Goal: Task Accomplishment & Management: Manage account settings

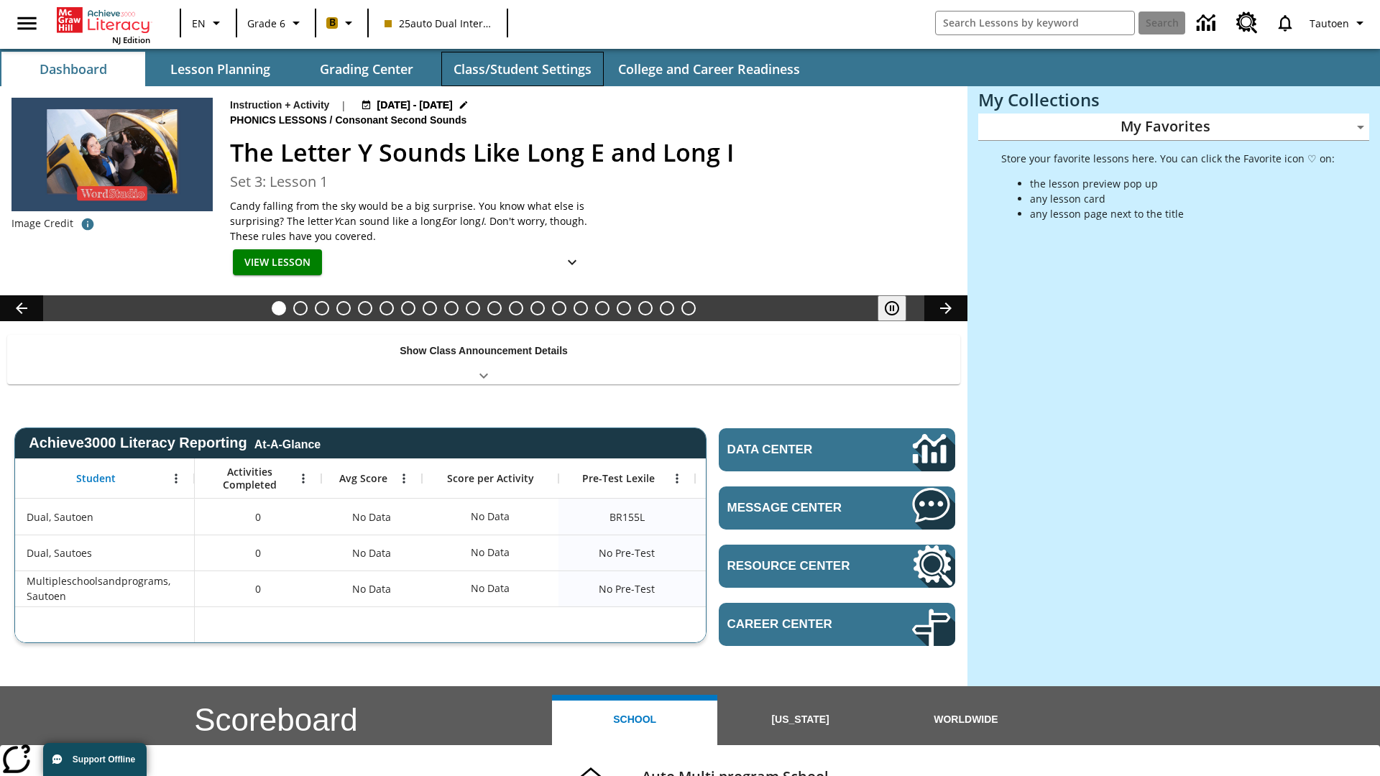
click at [522, 69] on button "Class/Student Settings" at bounding box center [522, 69] width 162 height 34
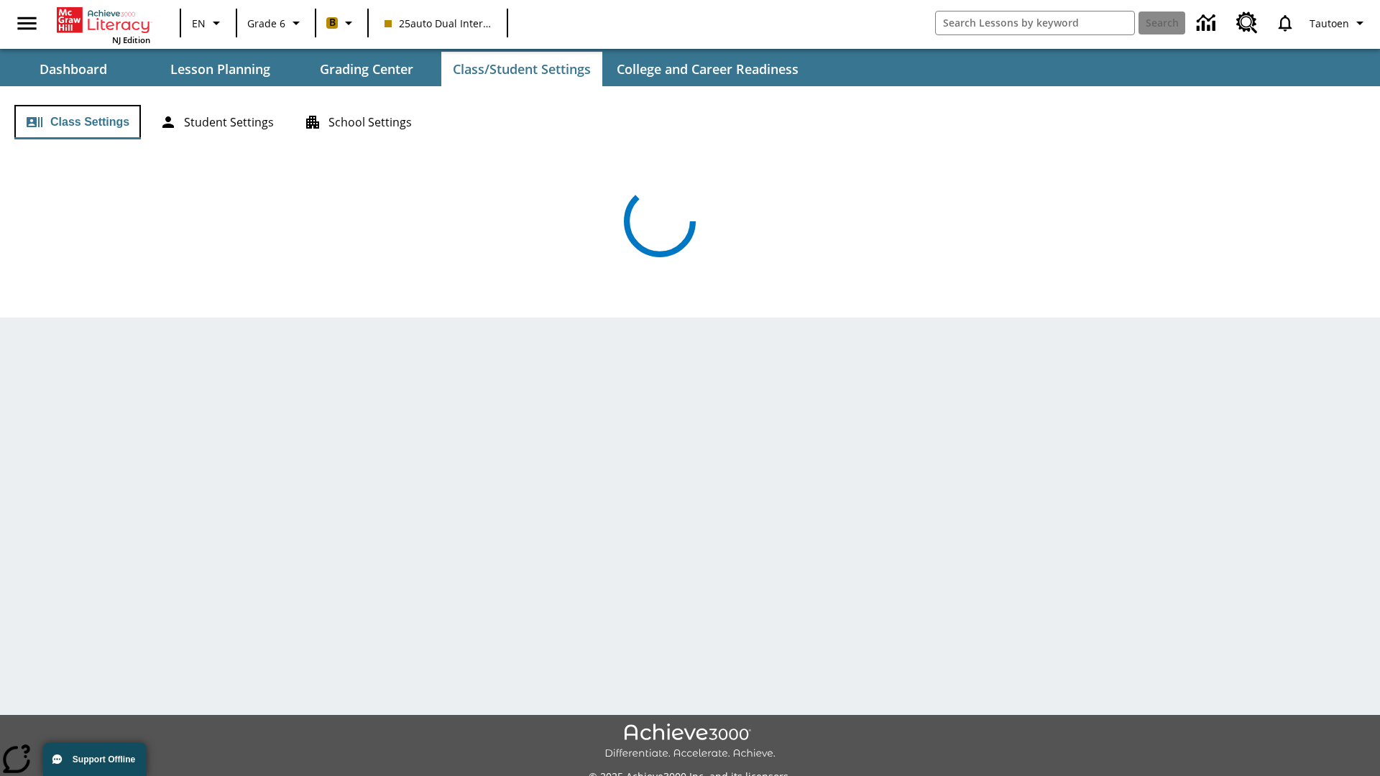
click at [78, 122] on button "Class Settings" at bounding box center [77, 122] width 126 height 34
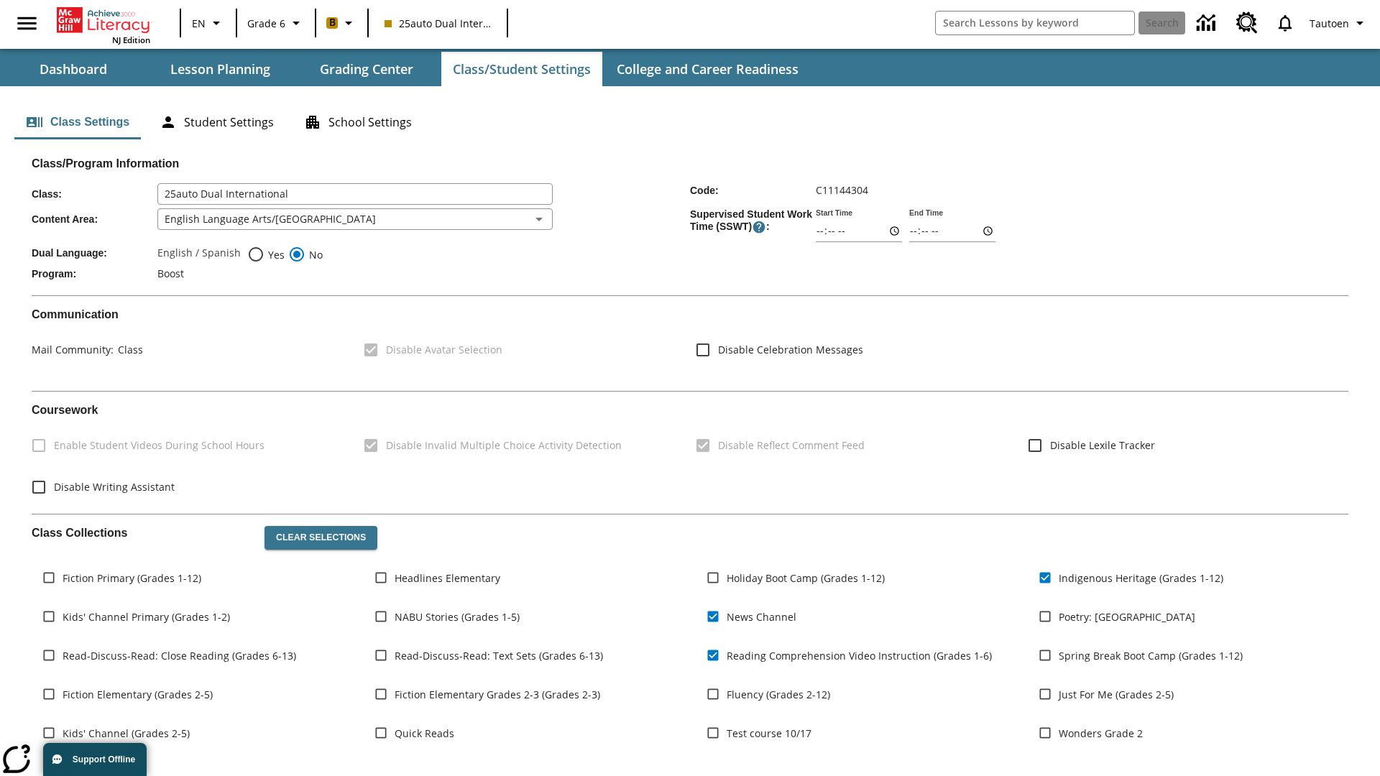
click at [266, 254] on span "Yes" at bounding box center [274, 254] width 20 height 15
click at [264, 254] on input "Yes" at bounding box center [255, 254] width 17 height 17
radio input "true"
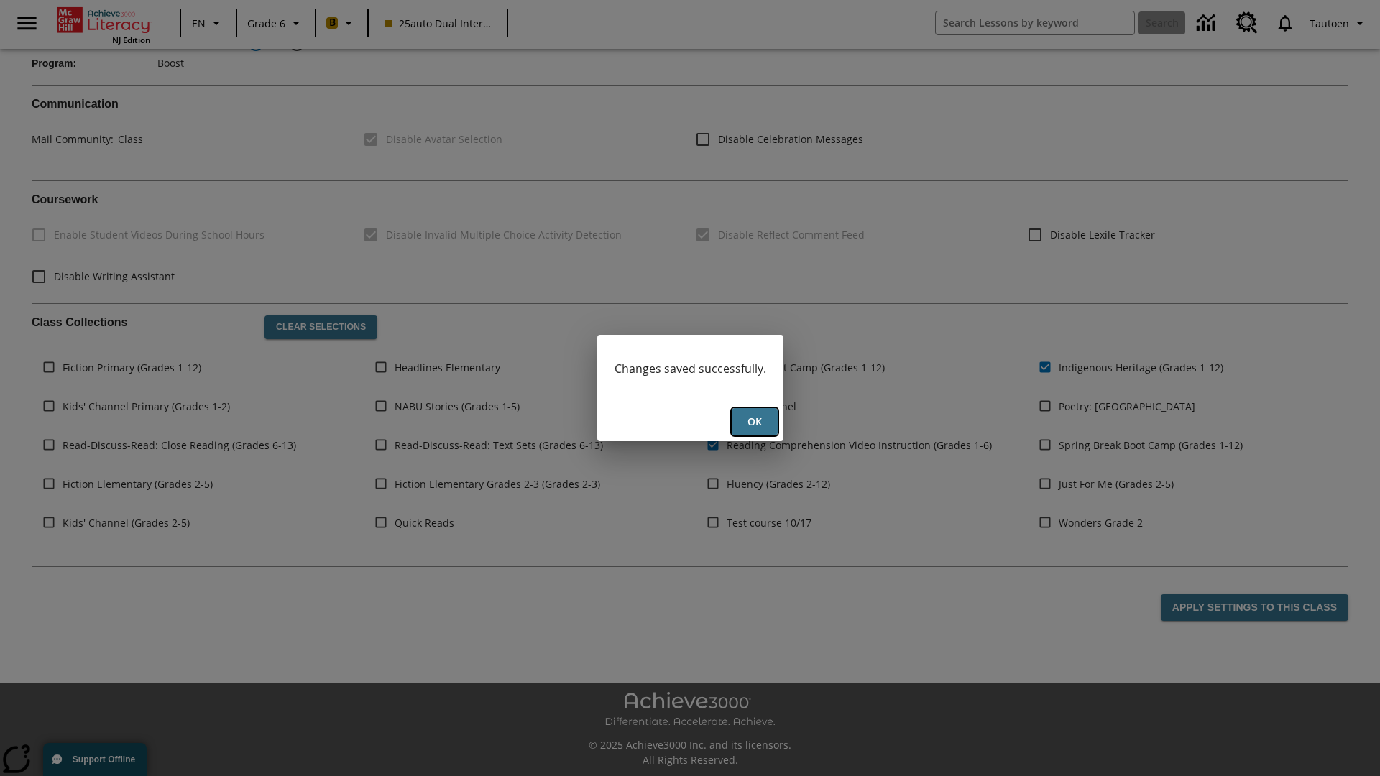
click at [754, 422] on button "Ok" at bounding box center [754, 422] width 46 height 28
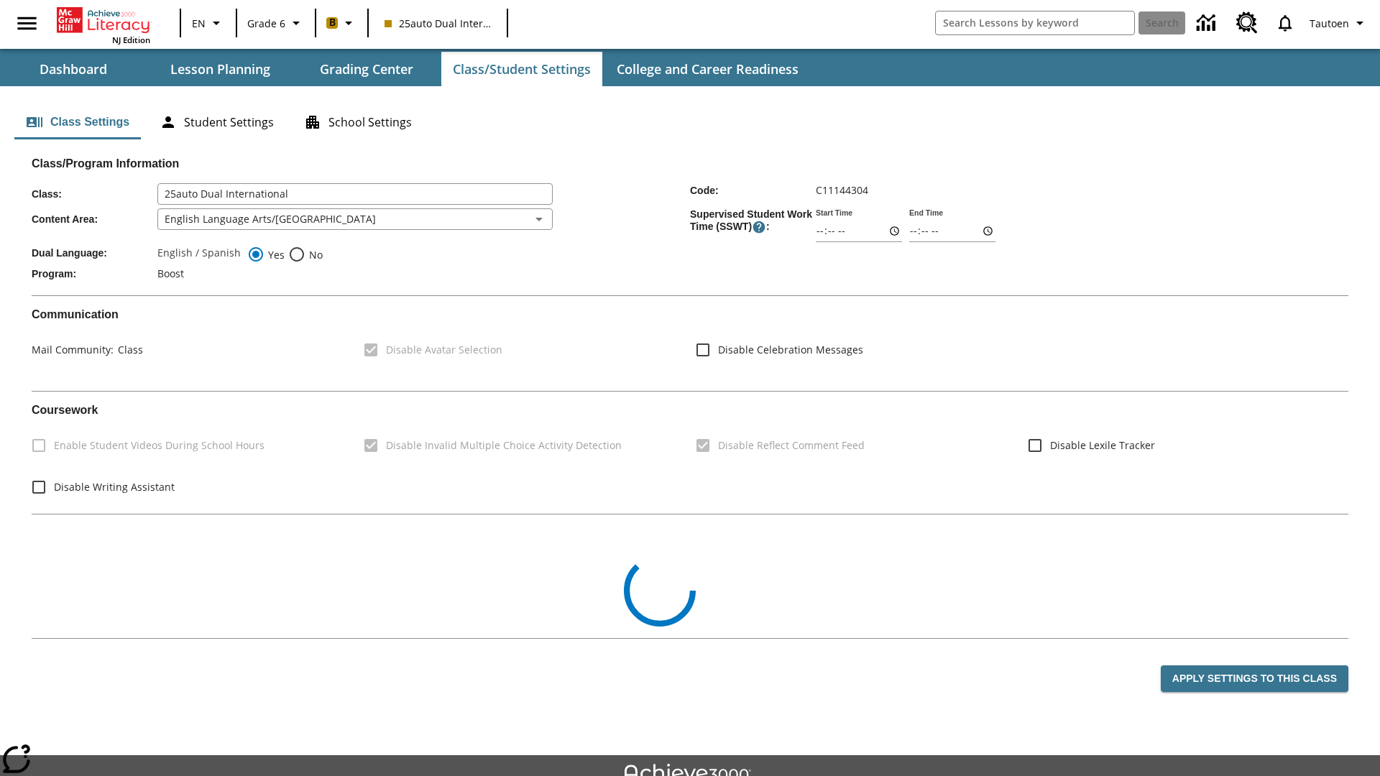
scroll to position [211, 0]
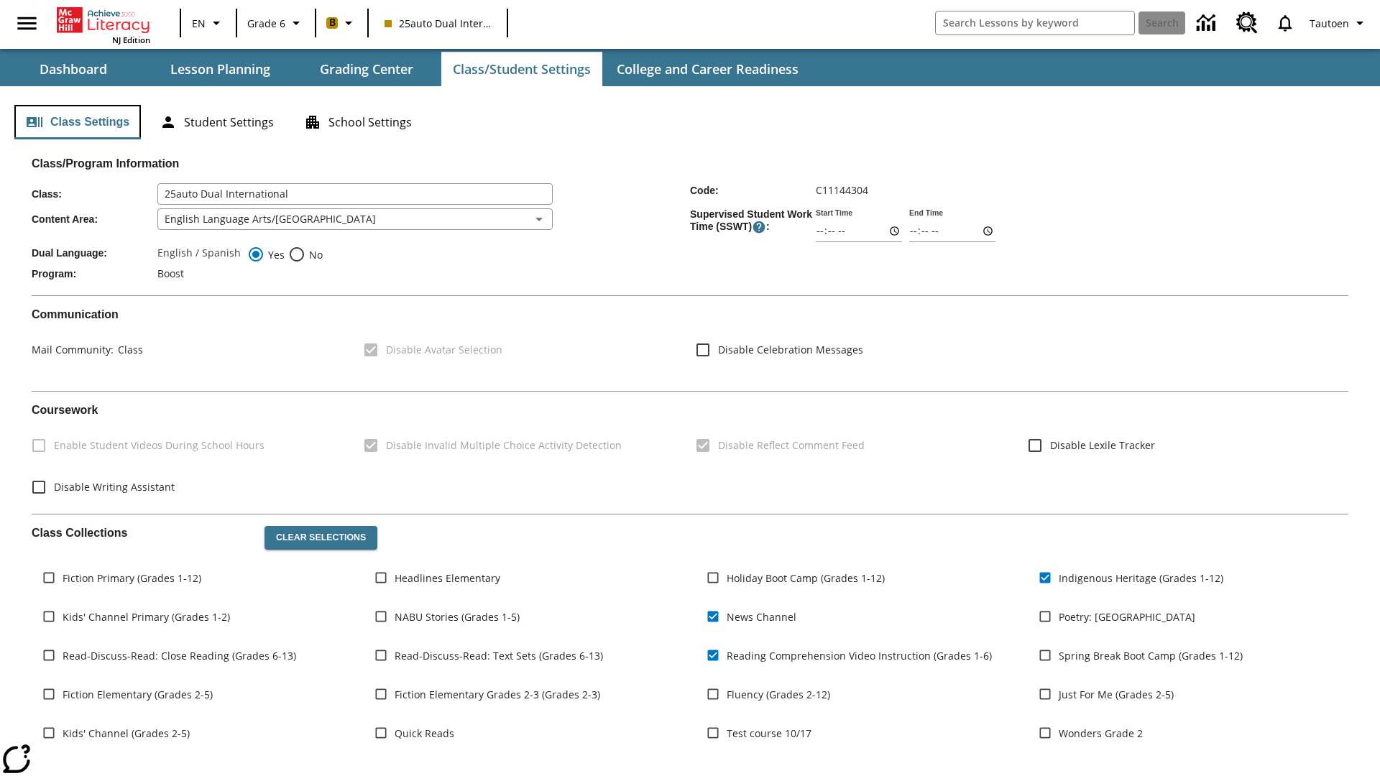
click at [78, 122] on button "Class Settings" at bounding box center [77, 122] width 126 height 34
click at [216, 122] on button "Student Settings" at bounding box center [216, 122] width 137 height 34
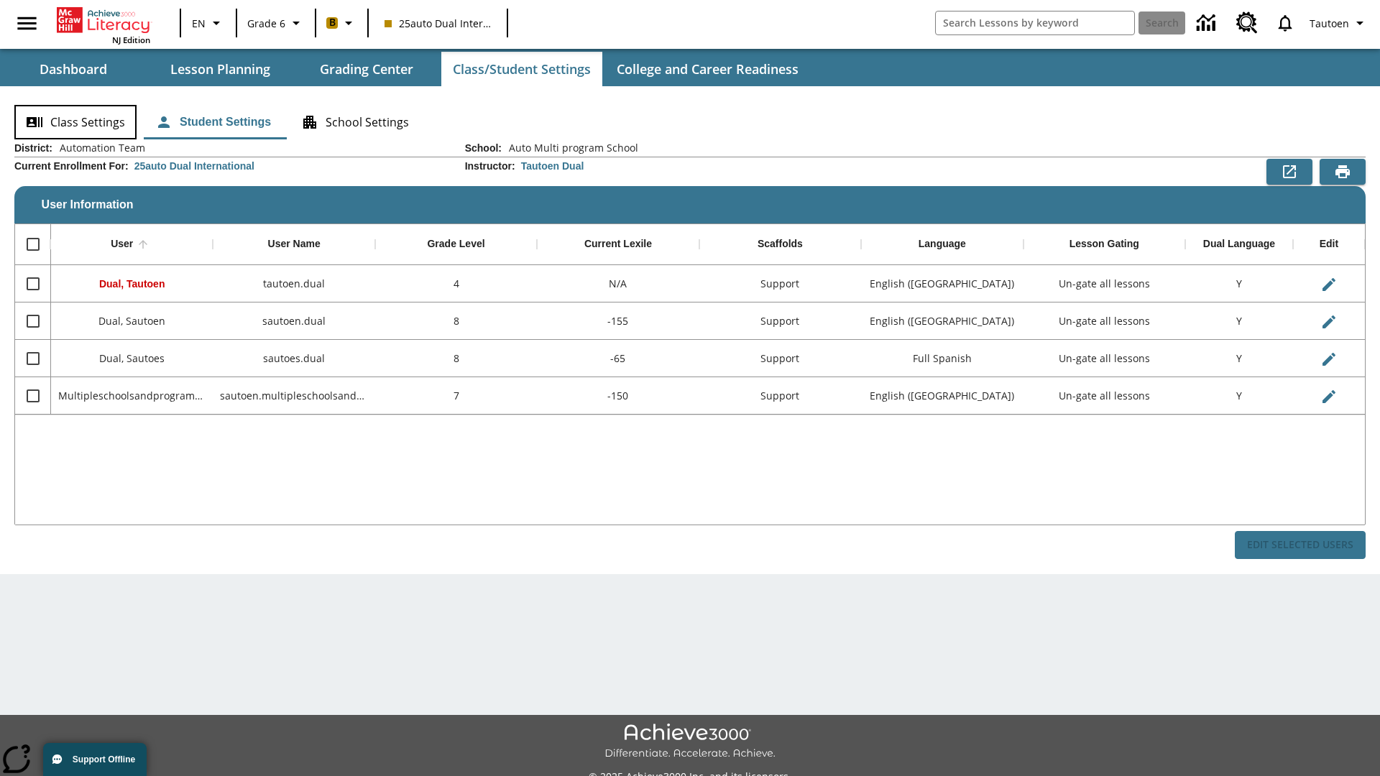
click at [75, 122] on button "Class Settings" at bounding box center [75, 122] width 122 height 34
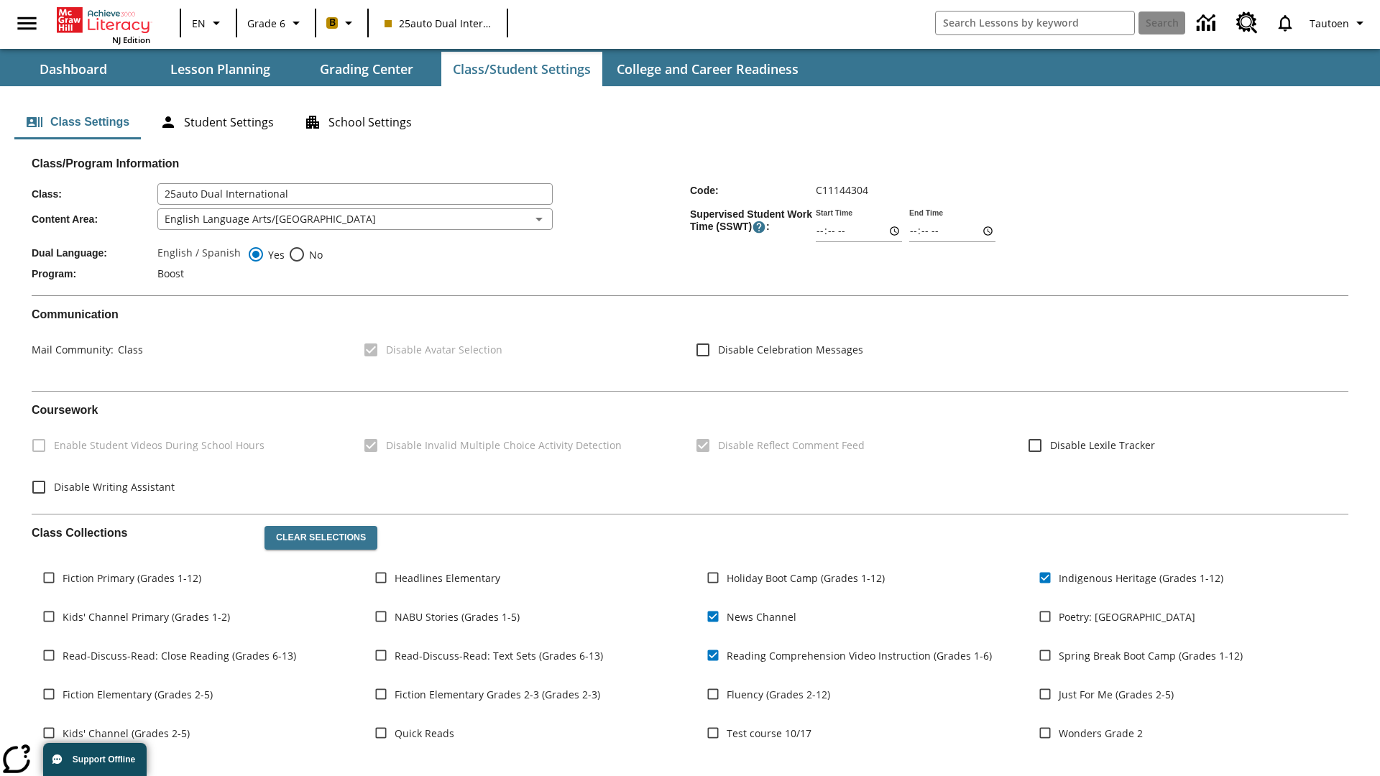
click at [305, 254] on span "No" at bounding box center [313, 254] width 17 height 15
click at [305, 254] on input "No" at bounding box center [296, 254] width 17 height 17
radio input "true"
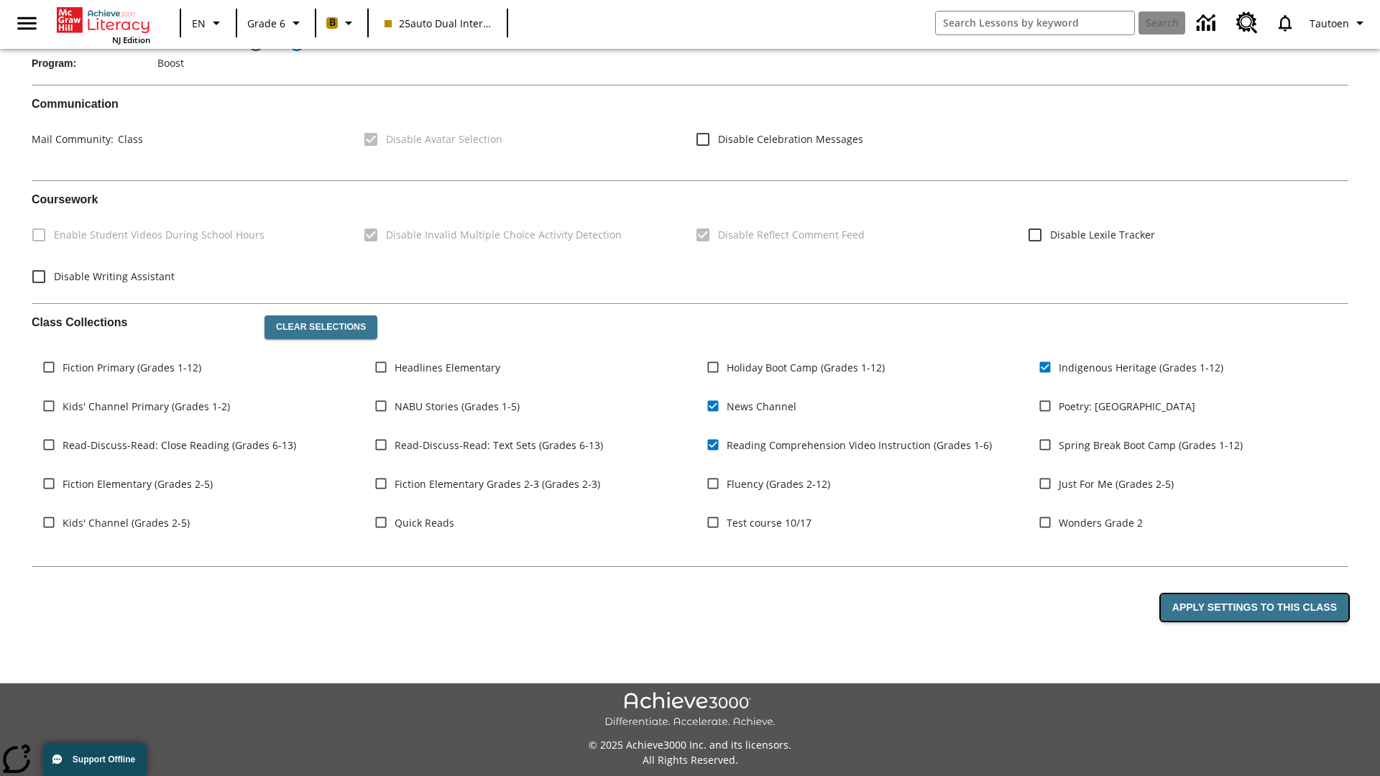
click at [1257, 607] on button "Apply Settings to this Class" at bounding box center [1254, 607] width 188 height 27
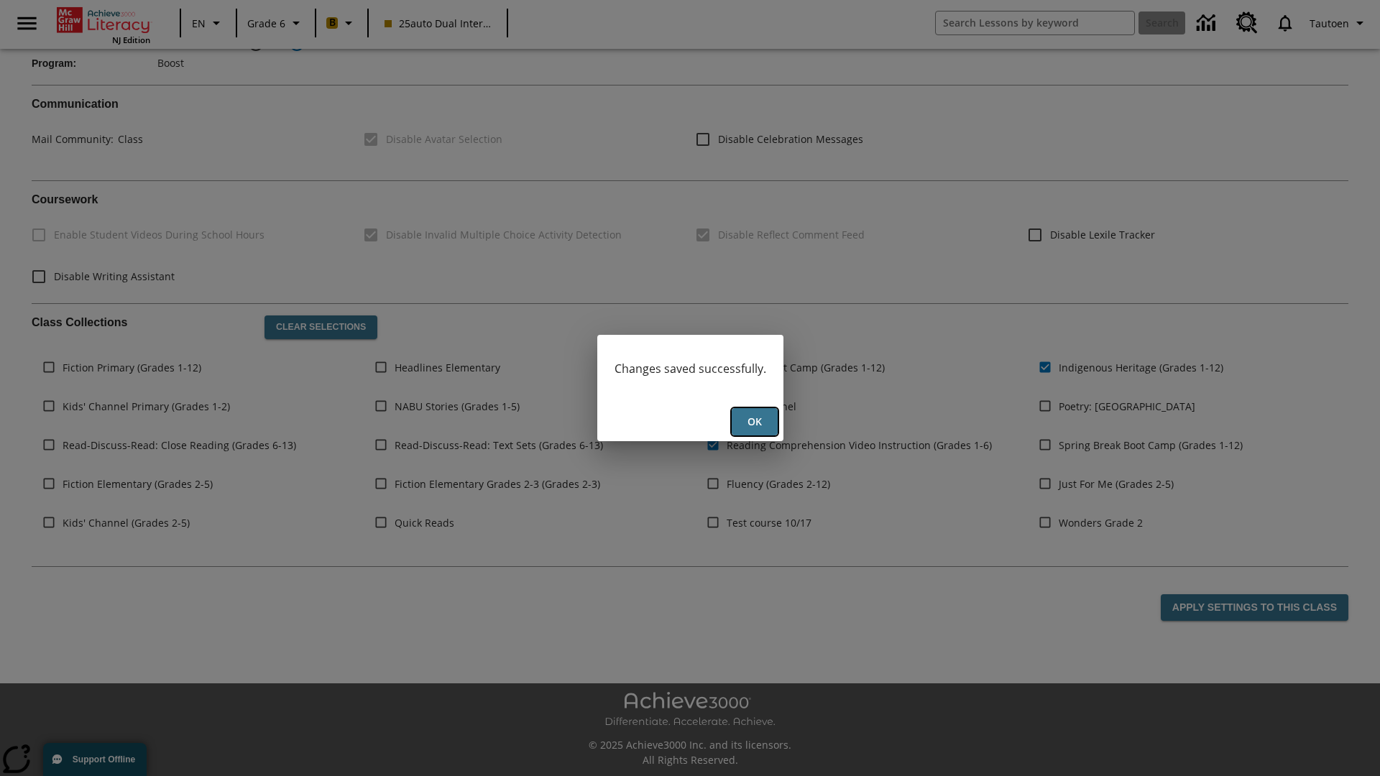
click at [754, 422] on button "Ok" at bounding box center [754, 422] width 46 height 28
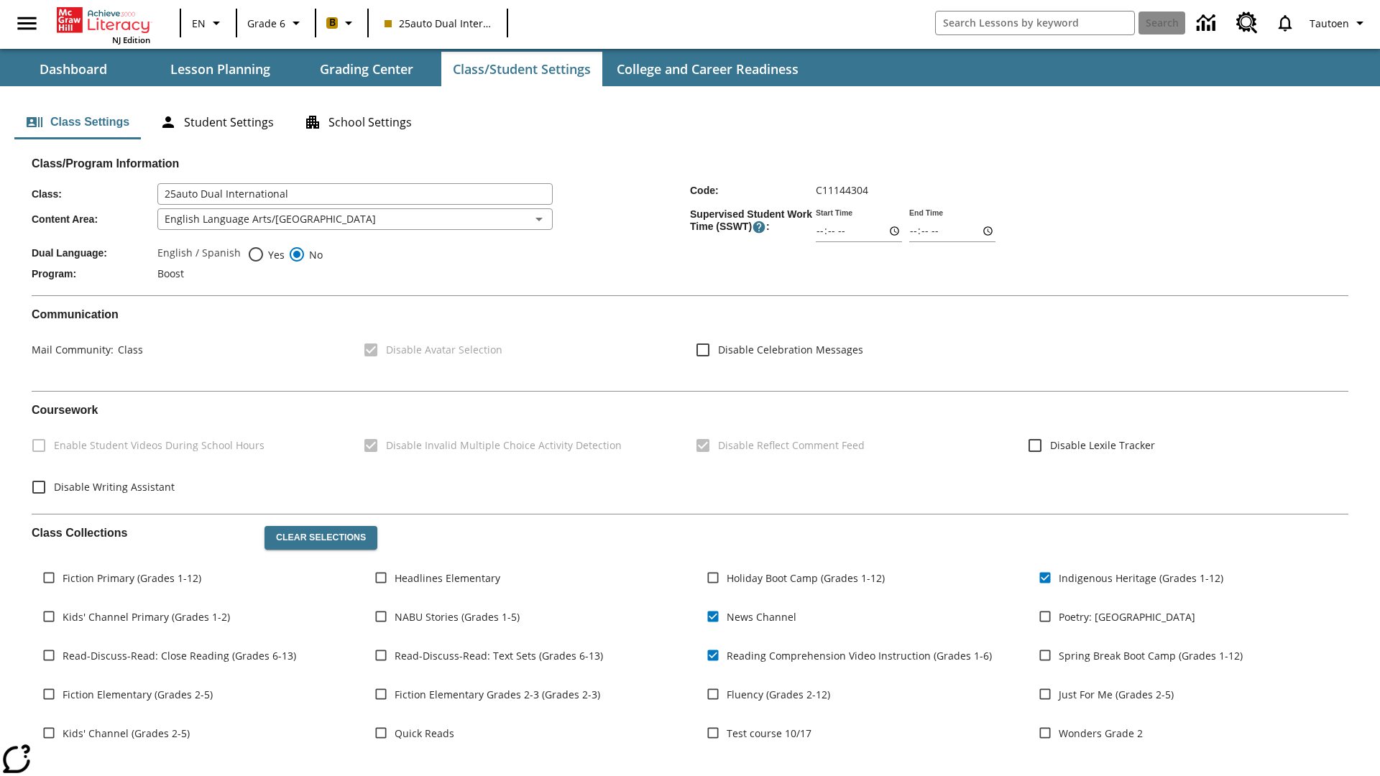
scroll to position [211, 0]
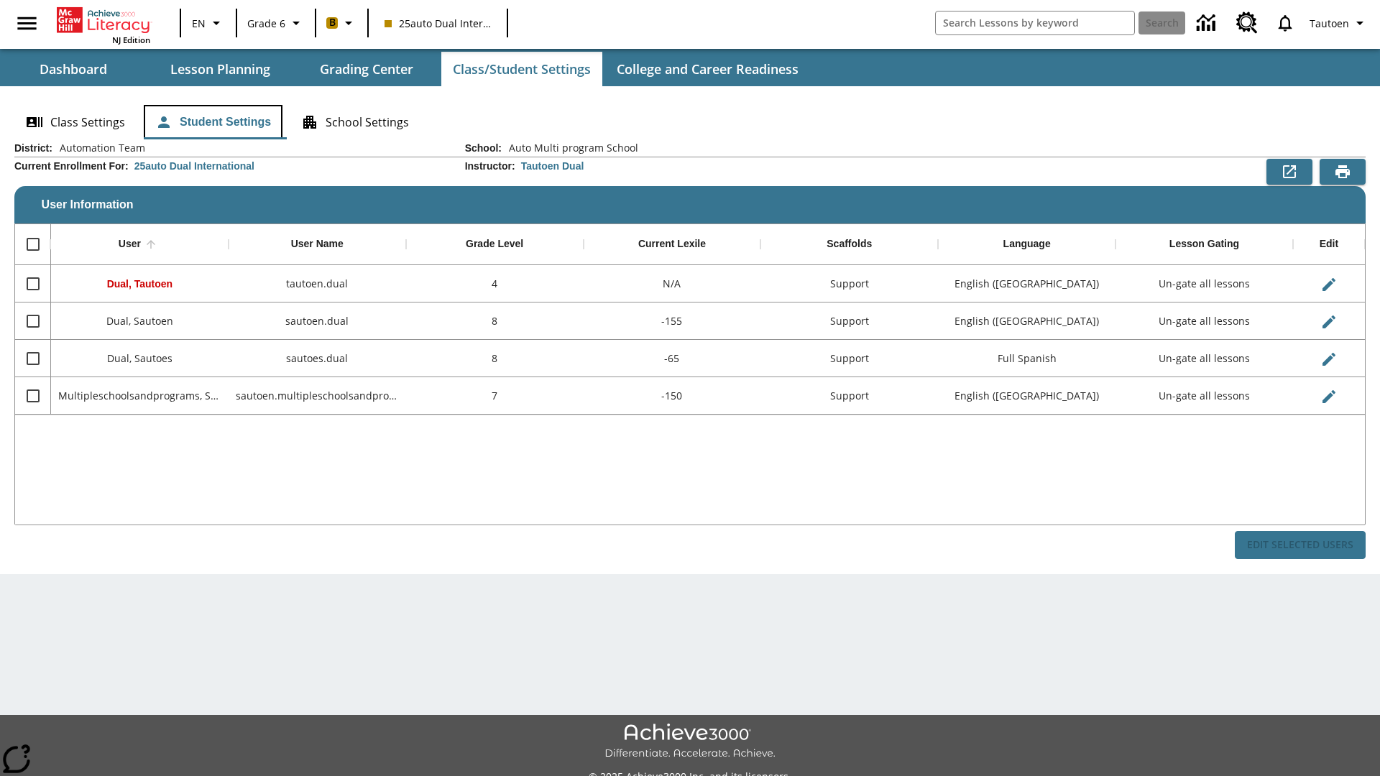
scroll to position [32, 0]
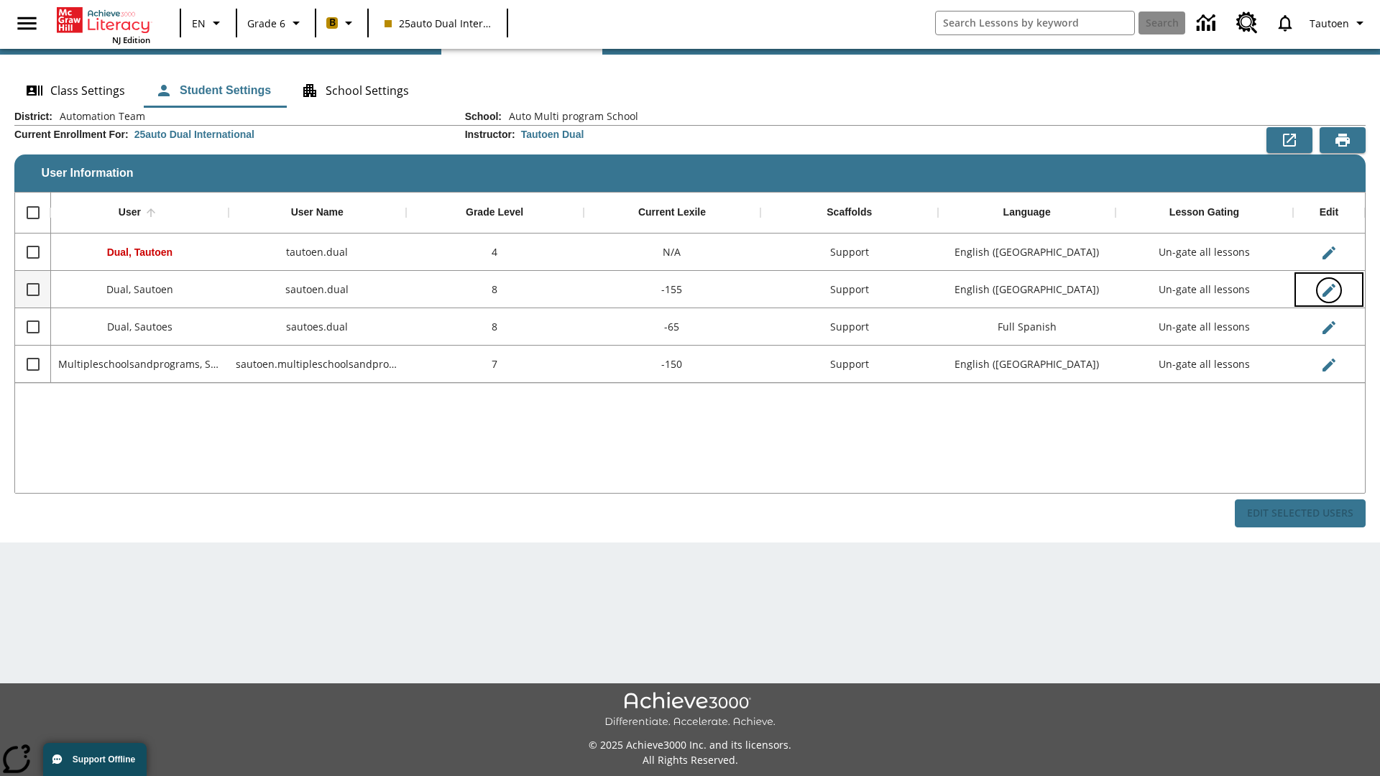
click at [1328, 290] on icon "Edit User" at bounding box center [1328, 290] width 13 height 13
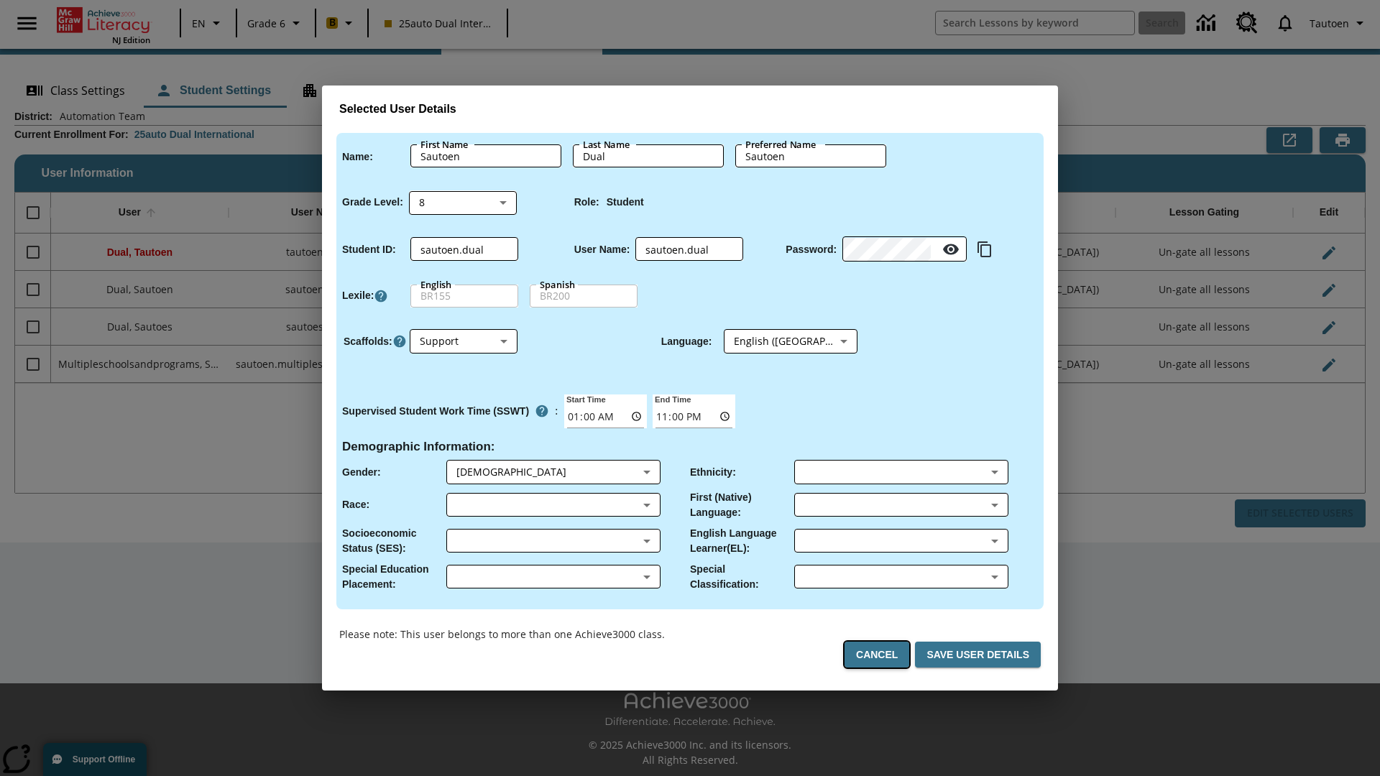
click at [882, 655] on button "Cancel" at bounding box center [876, 655] width 65 height 27
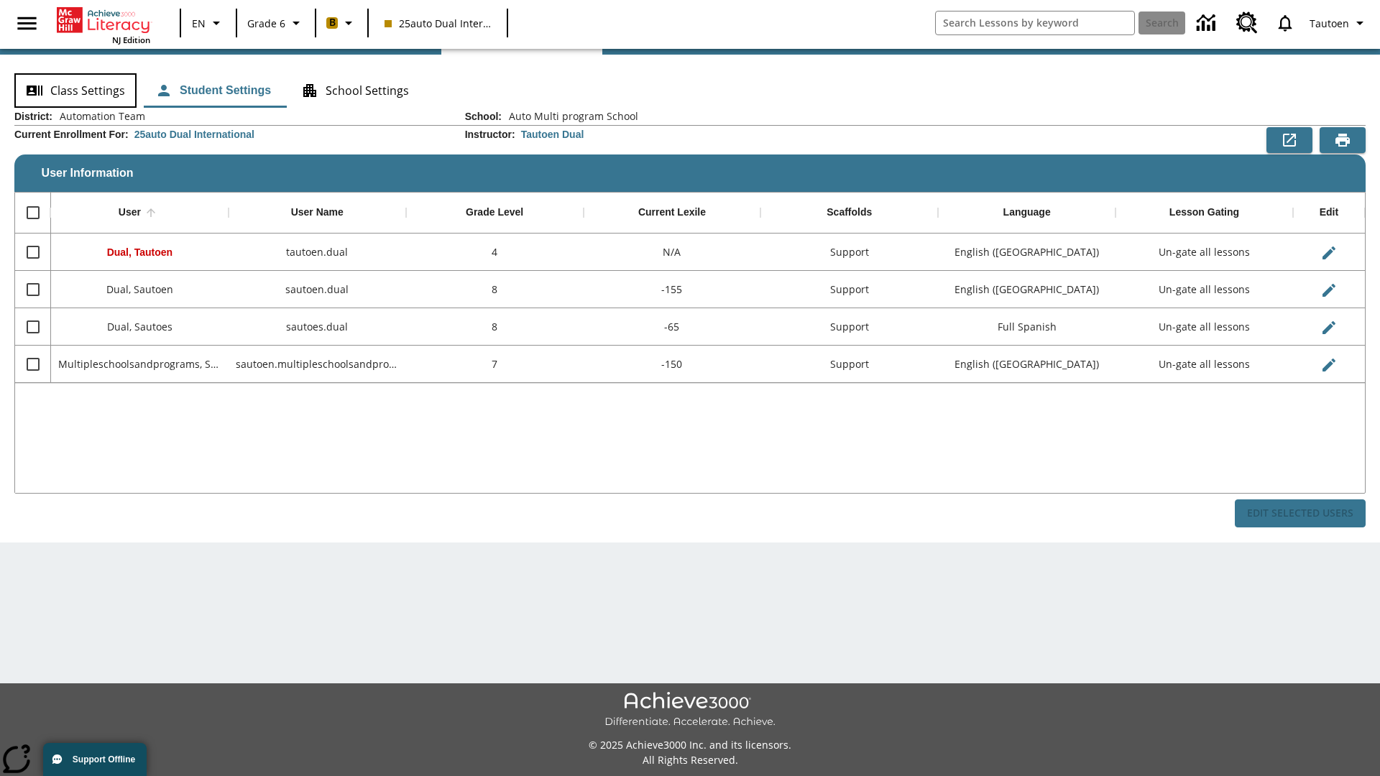
click at [75, 91] on button "Class Settings" at bounding box center [75, 90] width 122 height 34
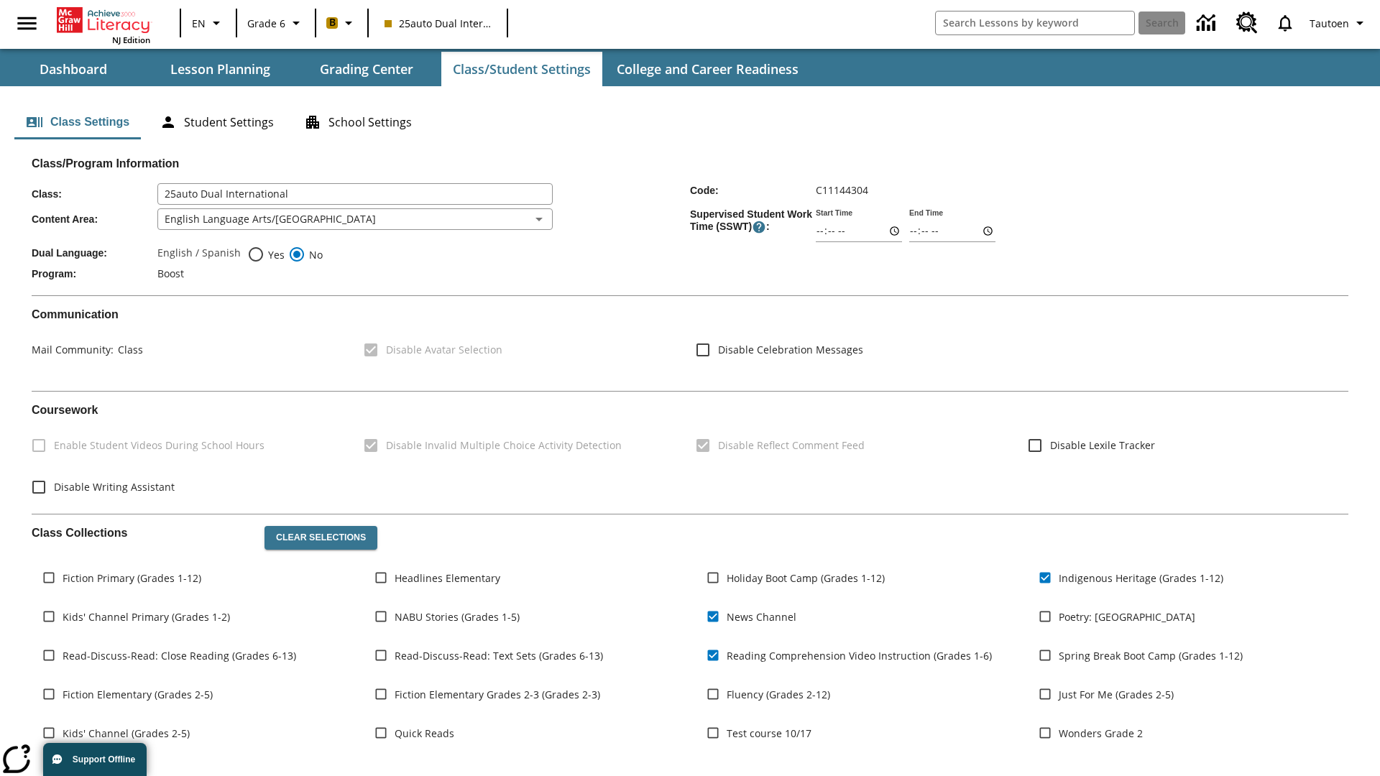
click at [266, 254] on span "Yes" at bounding box center [274, 254] width 20 height 15
click at [264, 254] on input "Yes" at bounding box center [255, 254] width 17 height 17
radio input "true"
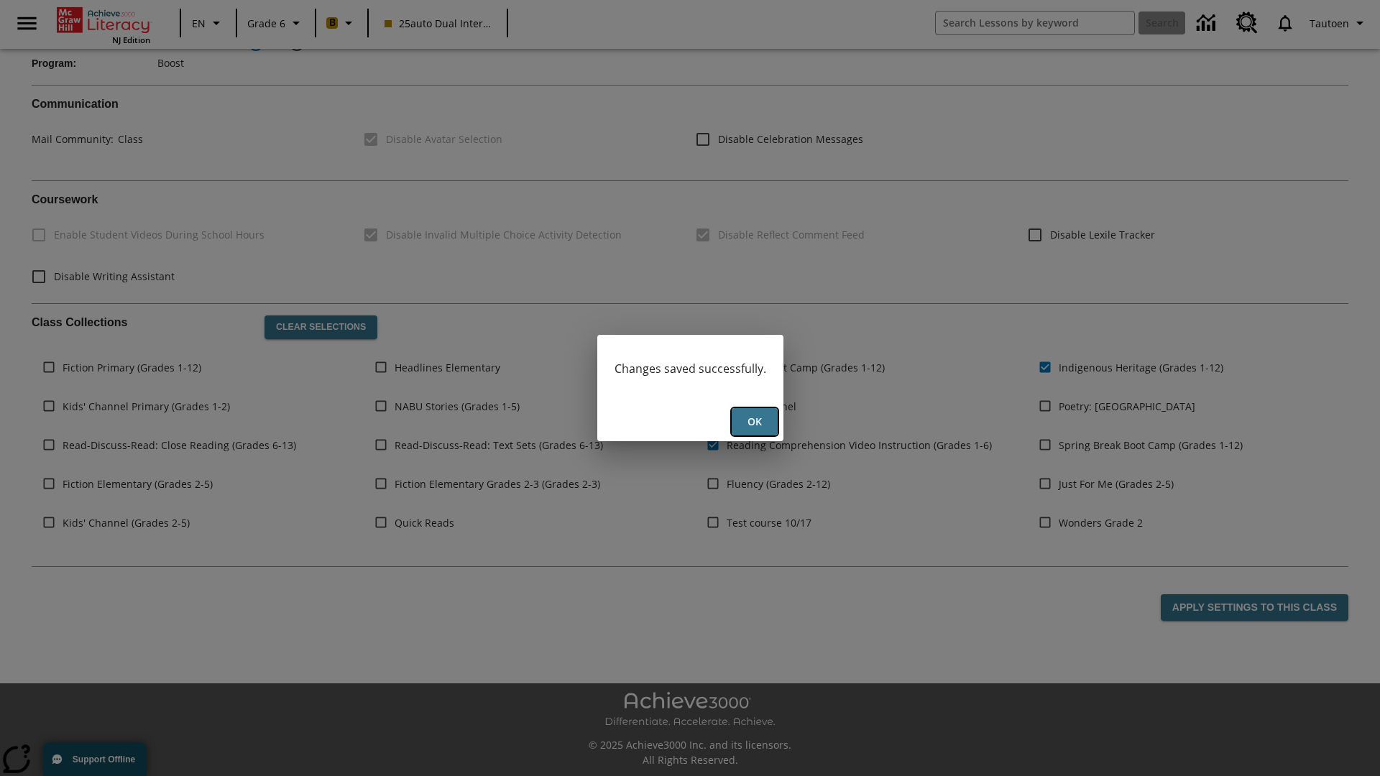
click at [754, 422] on button "Ok" at bounding box center [754, 422] width 46 height 28
